Goal: Task Accomplishment & Management: Complete application form

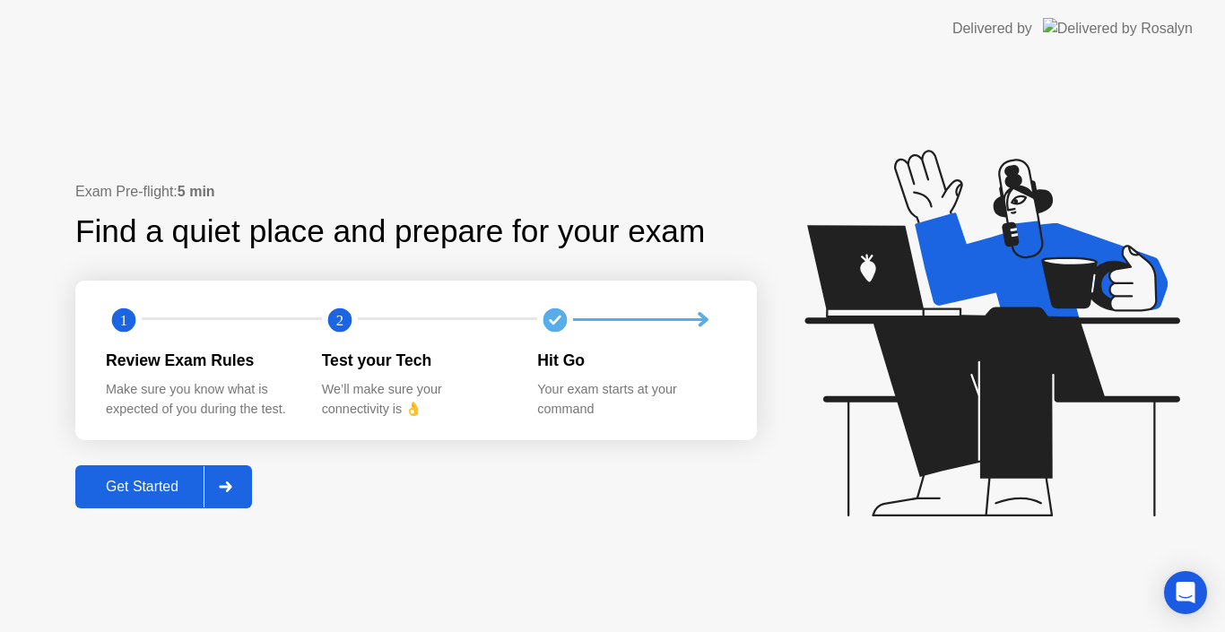
click at [210, 481] on div at bounding box center [225, 486] width 43 height 41
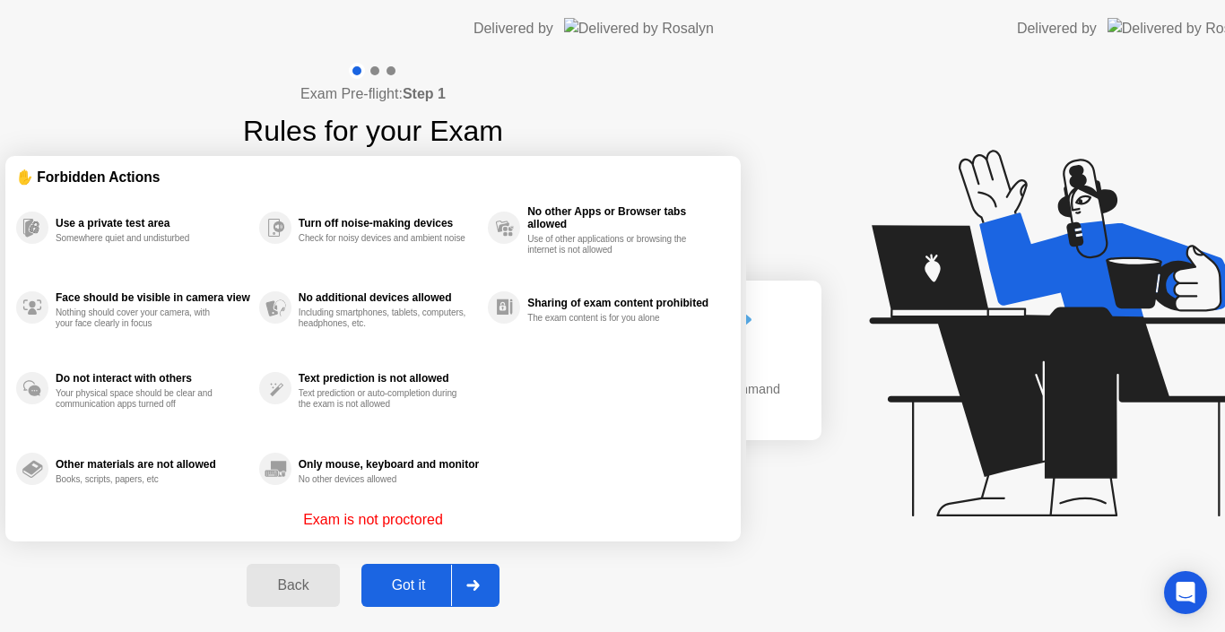
click at [216, 482] on div "Exam Pre-flight: Step 1 Rules for your Exam ✋ Forbidden Actions Use a private t…" at bounding box center [373, 344] width 746 height 575
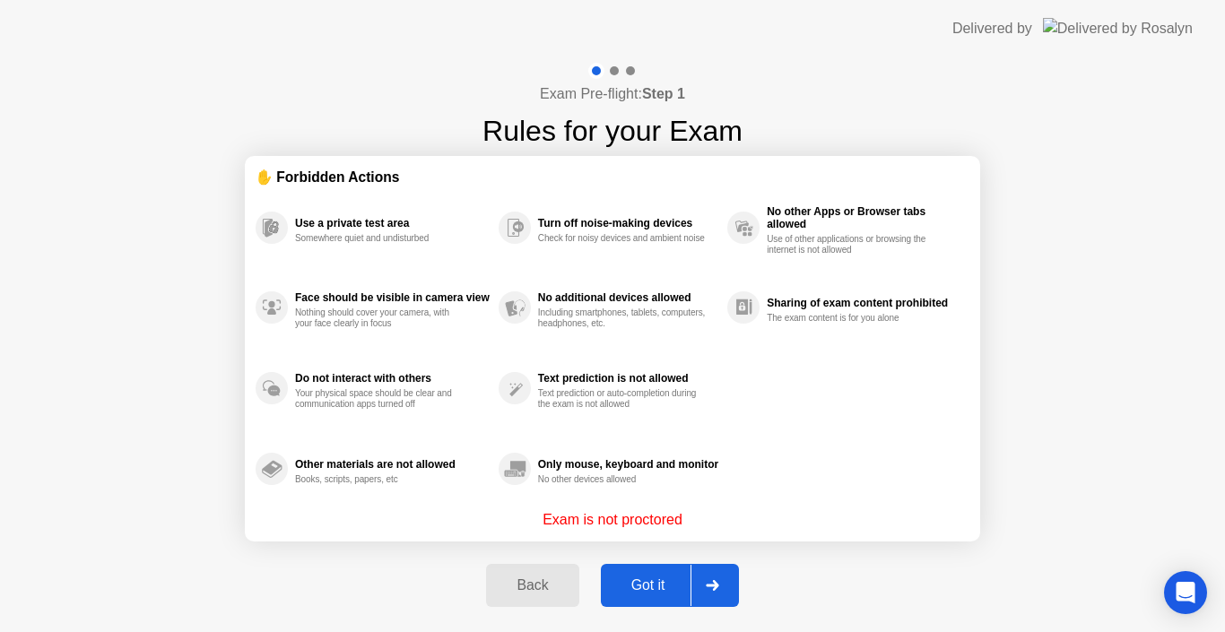
click at [623, 578] on div "Got it" at bounding box center [648, 586] width 84 height 16
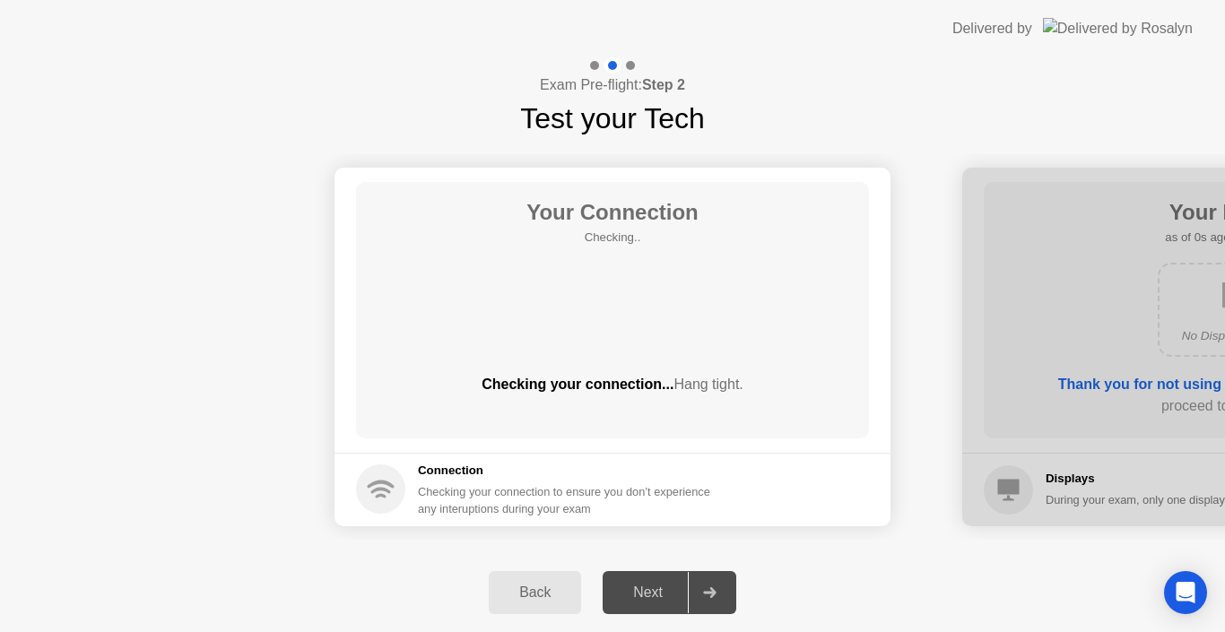
click at [621, 580] on button "Next" at bounding box center [670, 592] width 134 height 43
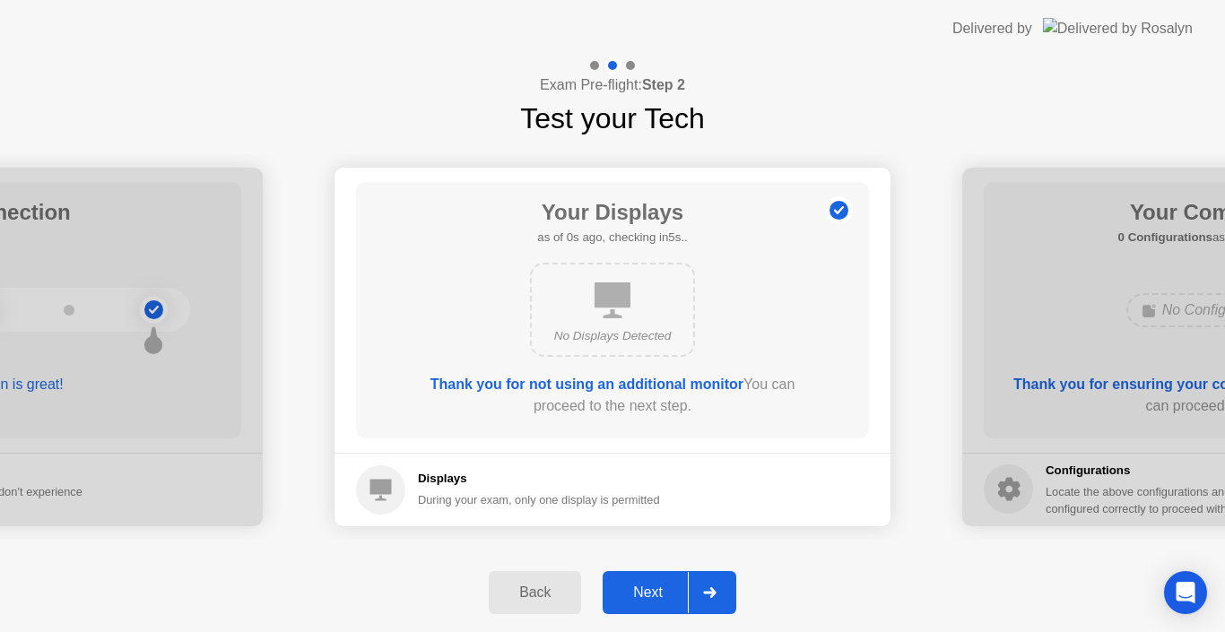
click at [625, 591] on div "Next" at bounding box center [648, 593] width 80 height 16
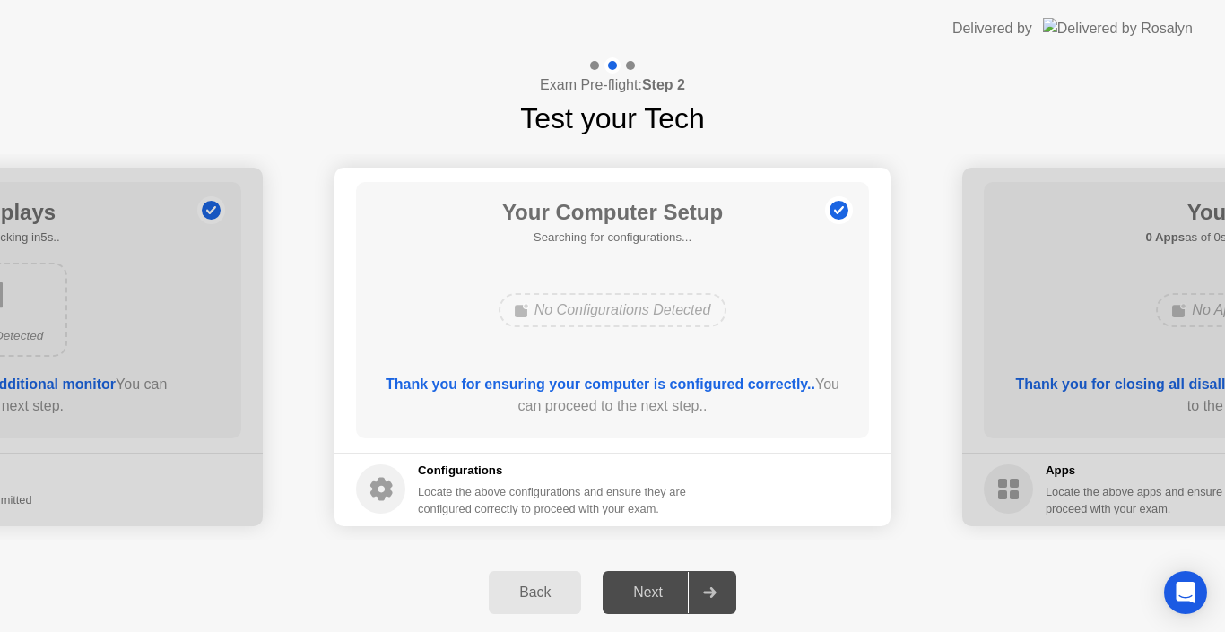
click at [625, 591] on div "Next" at bounding box center [648, 593] width 80 height 16
click at [641, 593] on div "Next" at bounding box center [648, 593] width 80 height 16
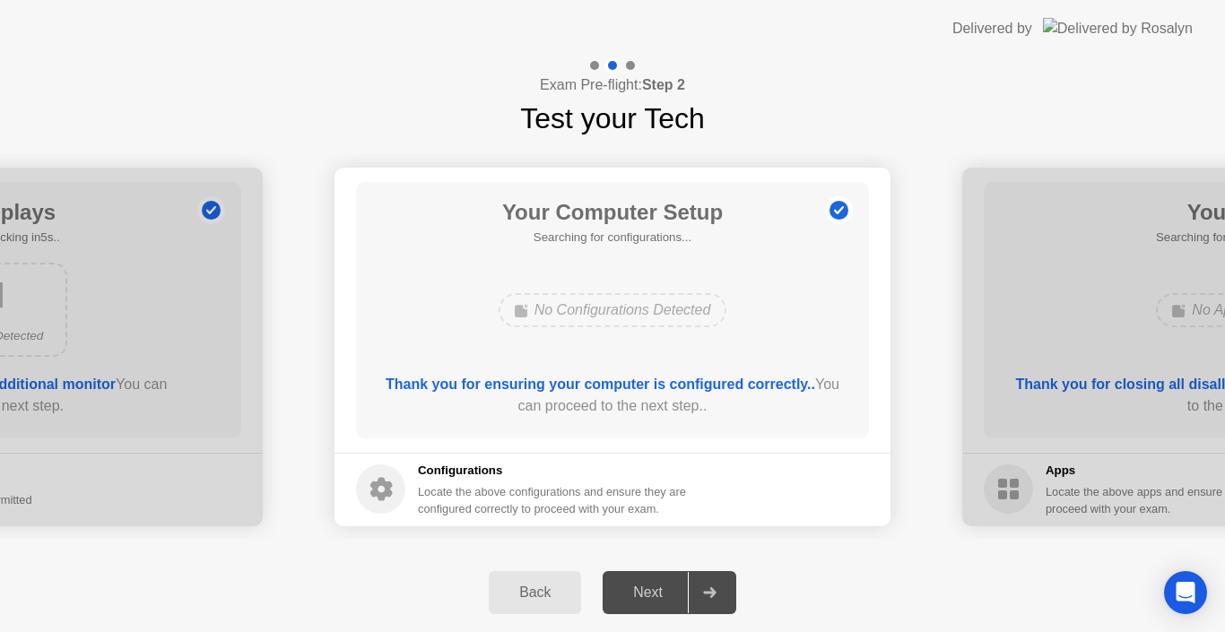
click at [664, 595] on div "Next" at bounding box center [648, 593] width 80 height 16
click at [675, 594] on div "Next" at bounding box center [648, 593] width 80 height 16
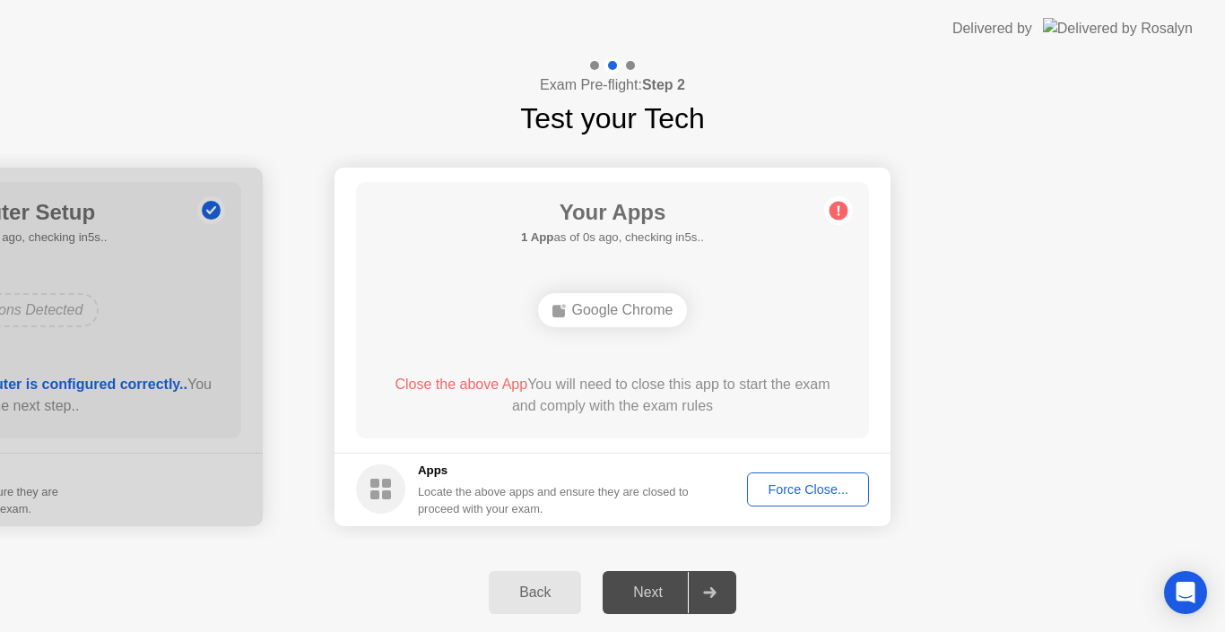
click at [771, 503] on button "Force Close..." at bounding box center [808, 490] width 122 height 34
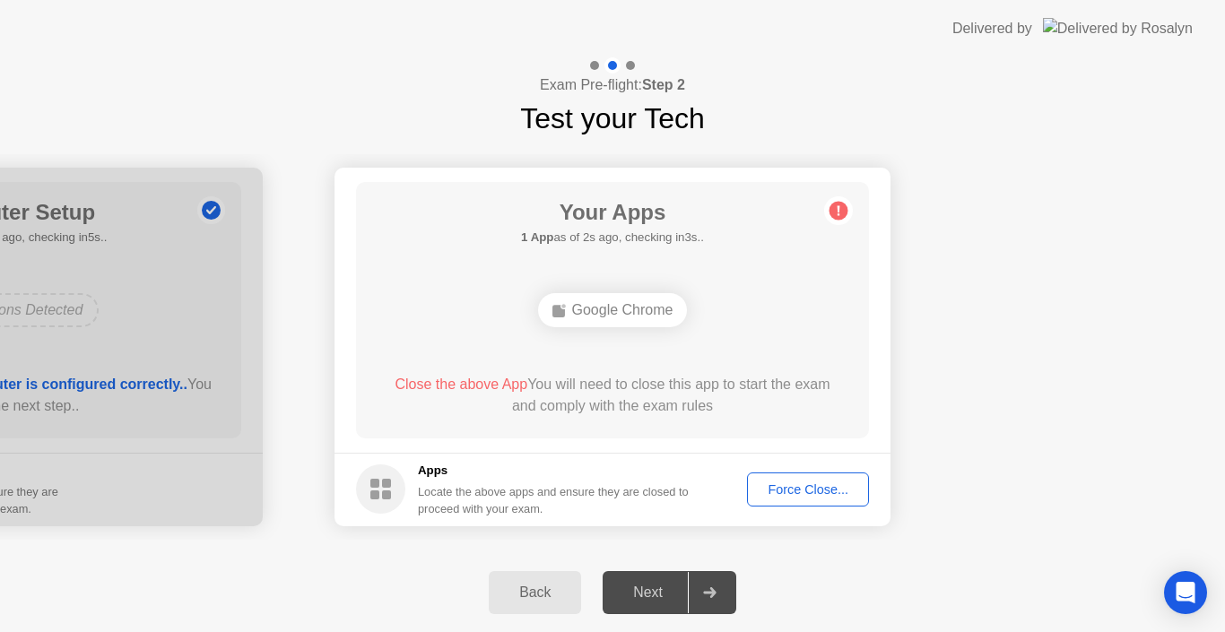
click at [751, 479] on button "Force Close..." at bounding box center [808, 490] width 122 height 34
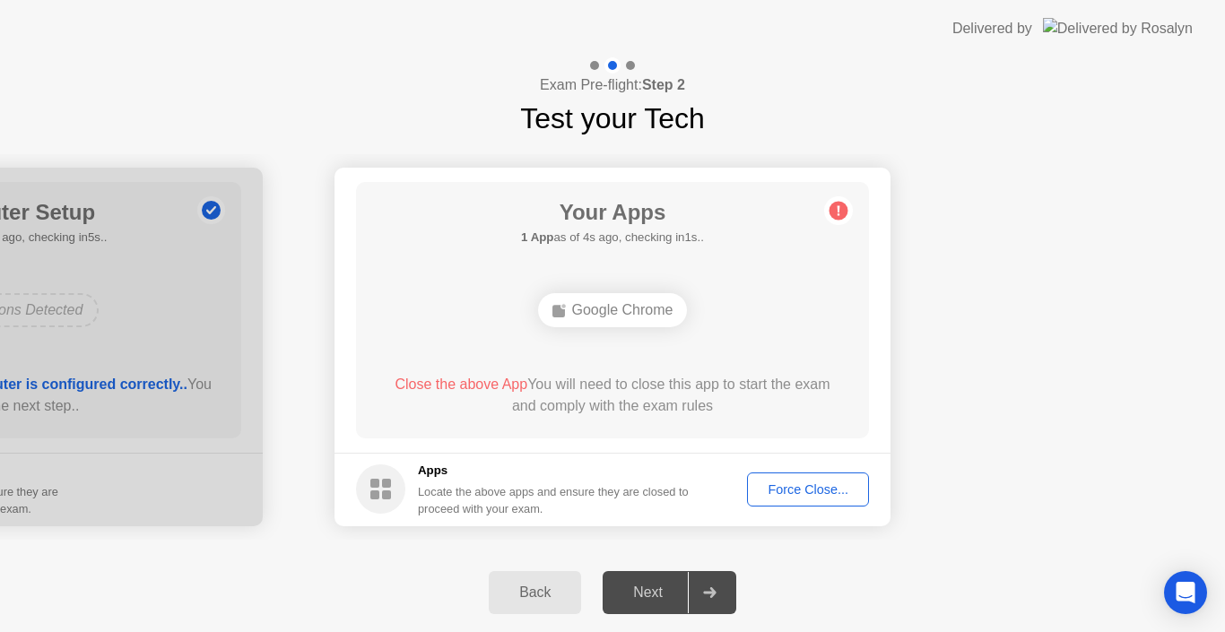
click at [759, 482] on div "Force Close..." at bounding box center [807, 489] width 109 height 14
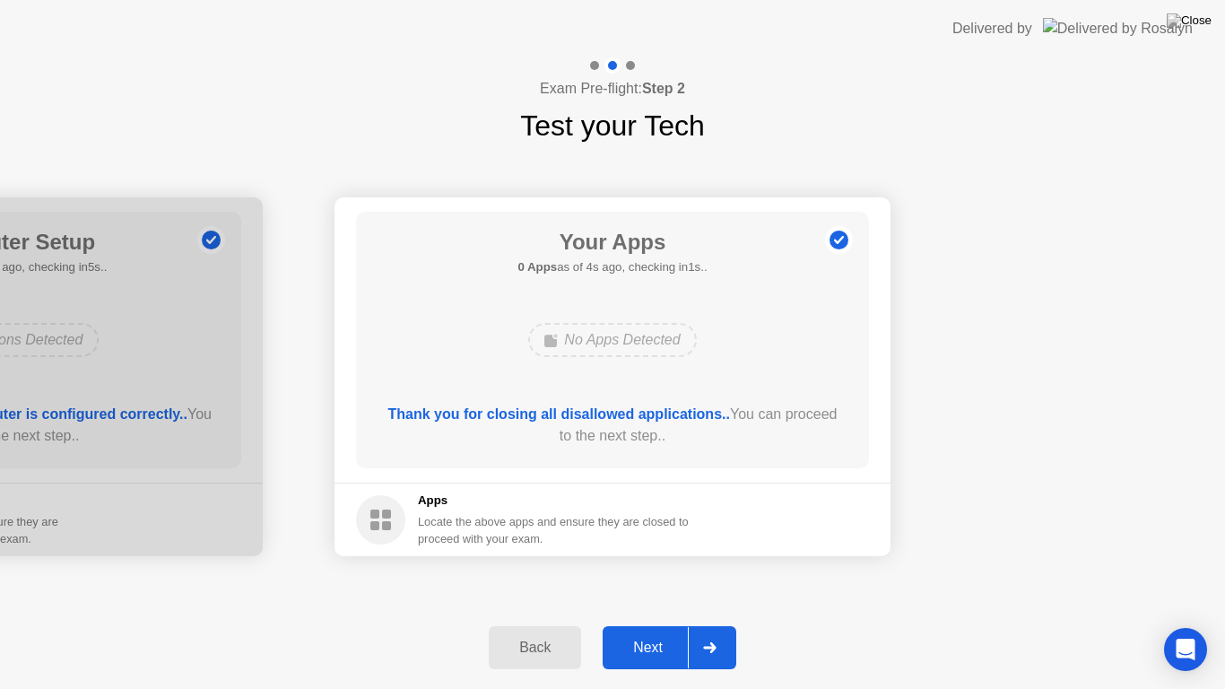
drag, startPoint x: 696, startPoint y: 613, endPoint x: 675, endPoint y: 640, distance: 33.9
click at [694, 616] on div "Back Next" at bounding box center [612, 647] width 1225 height 83
click at [675, 631] on div "Next" at bounding box center [648, 647] width 80 height 16
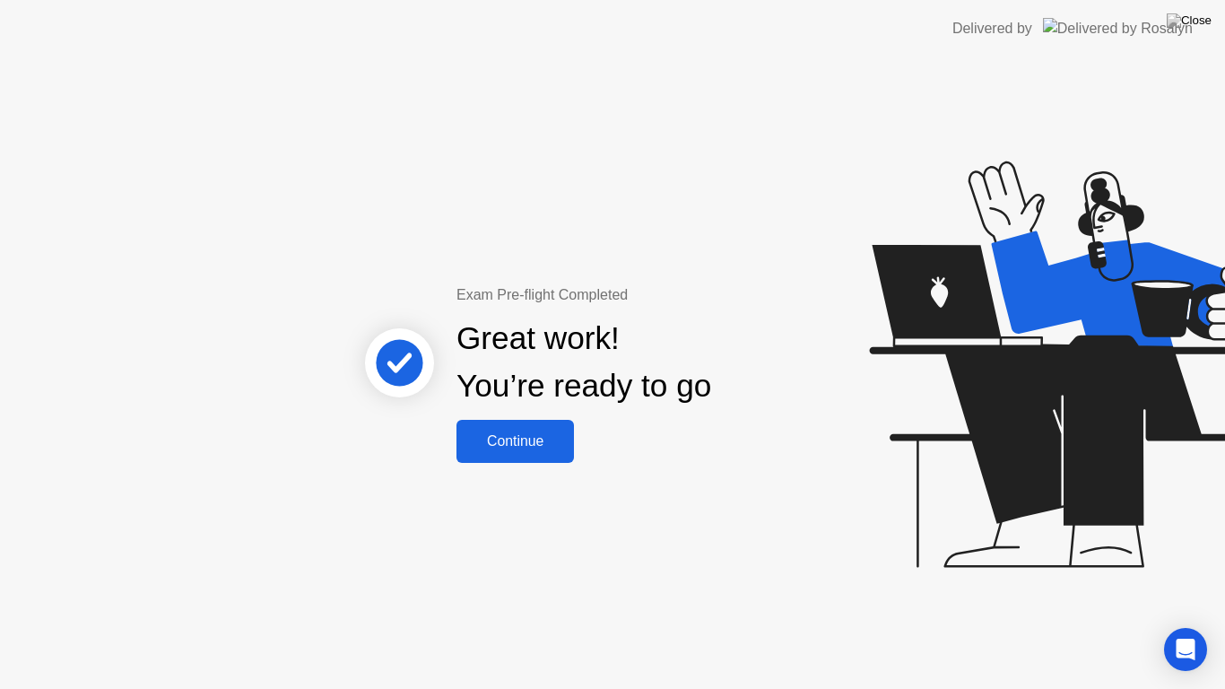
click at [538, 449] on div "Continue" at bounding box center [515, 441] width 107 height 16
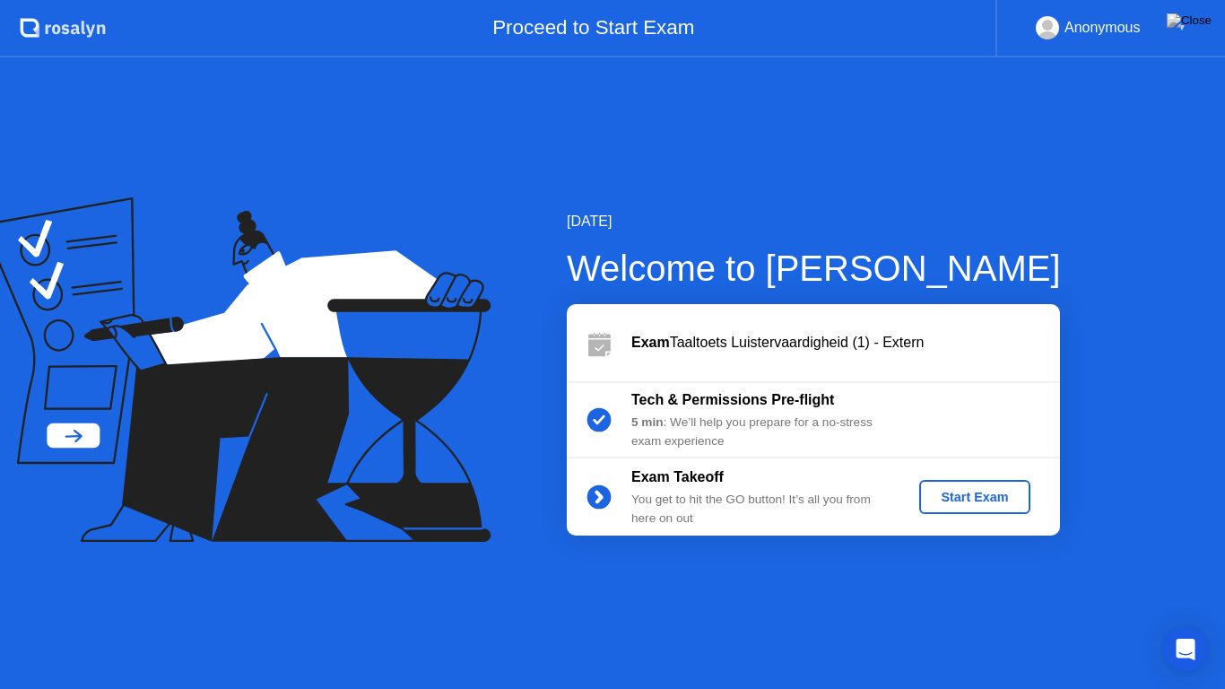
click at [970, 490] on div "Start Exam" at bounding box center [974, 497] width 96 height 14
